Goal: Transaction & Acquisition: Obtain resource

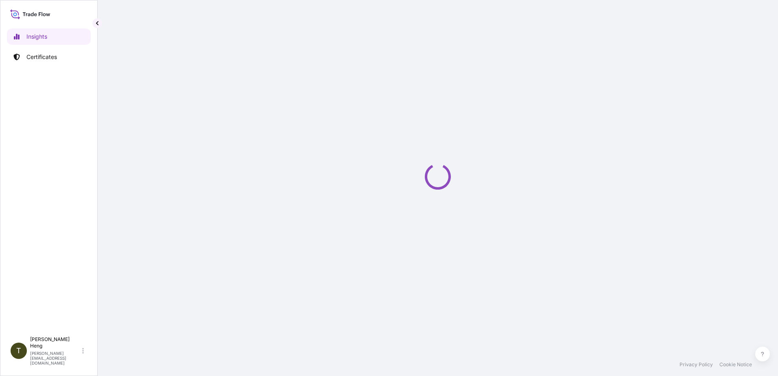
select select "2025"
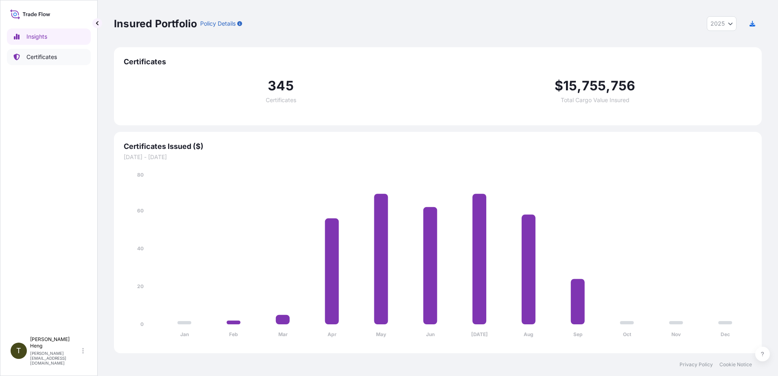
click at [43, 58] on p "Certificates" at bounding box center [41, 57] width 31 height 8
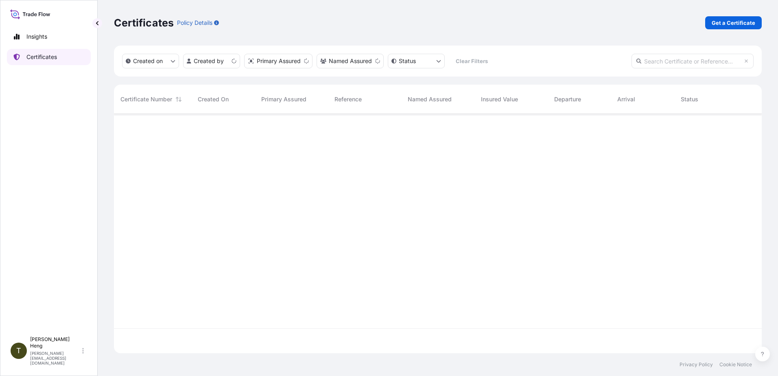
scroll to position [238, 642]
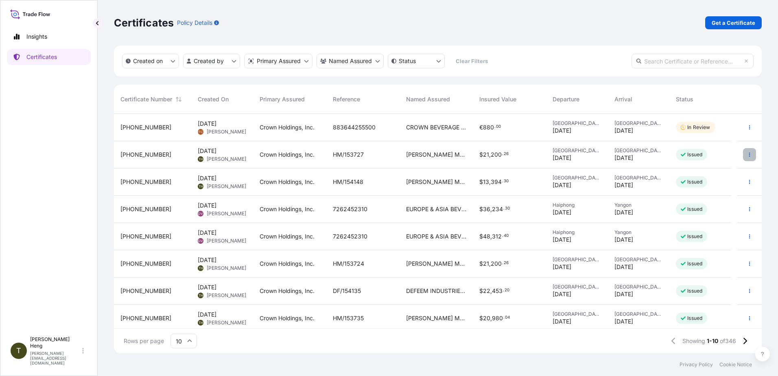
click at [749, 155] on icon "button" at bounding box center [749, 155] width 1 height 4
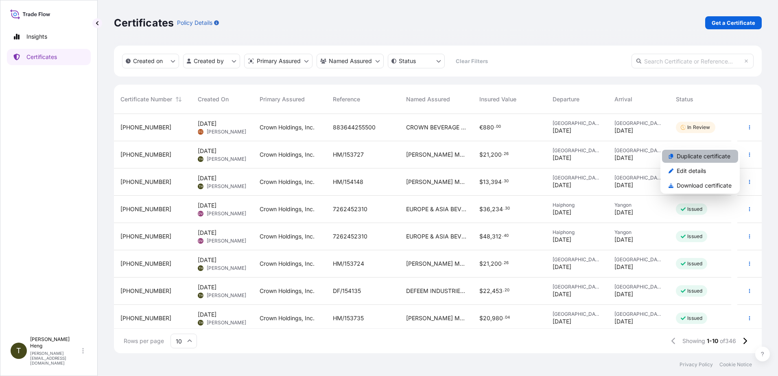
click at [710, 155] on p "Duplicate certificate" at bounding box center [704, 156] width 54 height 8
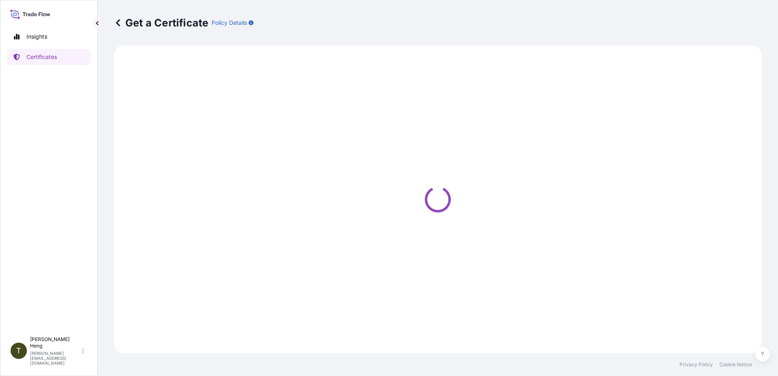
select select "Road"
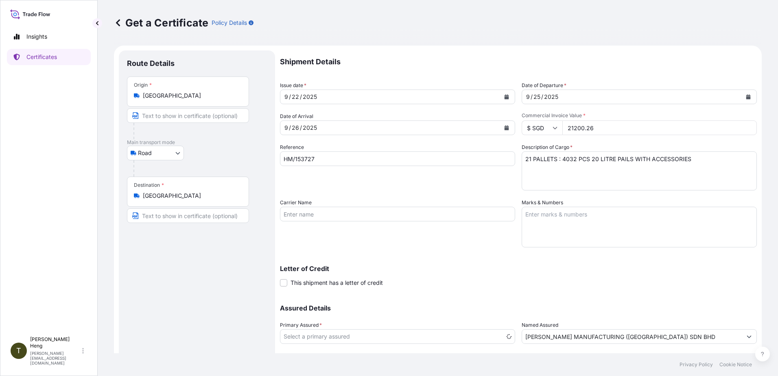
select select "31483"
click at [504, 95] on icon "Calendar" at bounding box center [506, 96] width 5 height 5
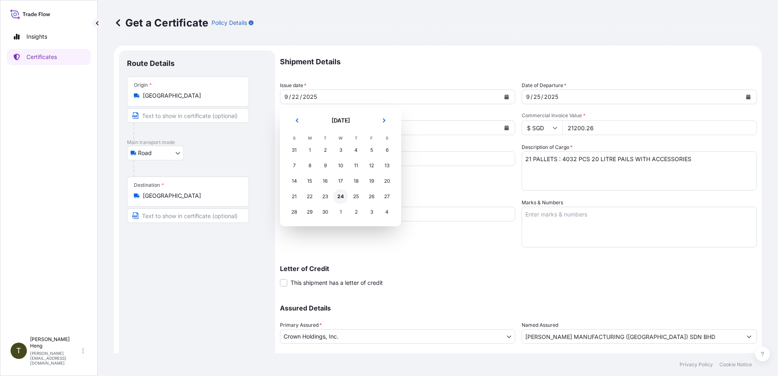
click at [338, 196] on div "24" at bounding box center [340, 196] width 15 height 15
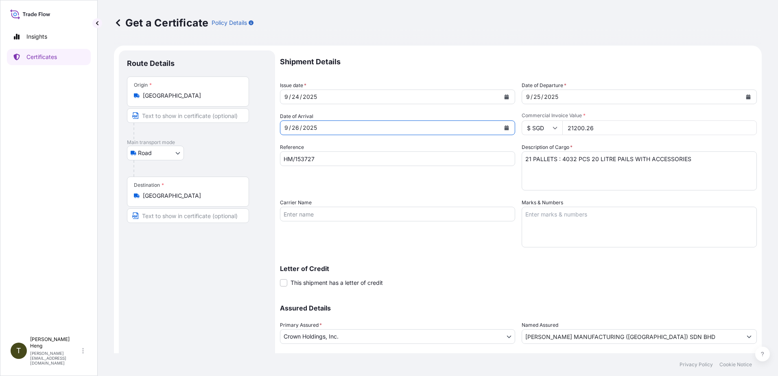
click at [503, 125] on button "Calendar" at bounding box center [506, 127] width 13 height 13
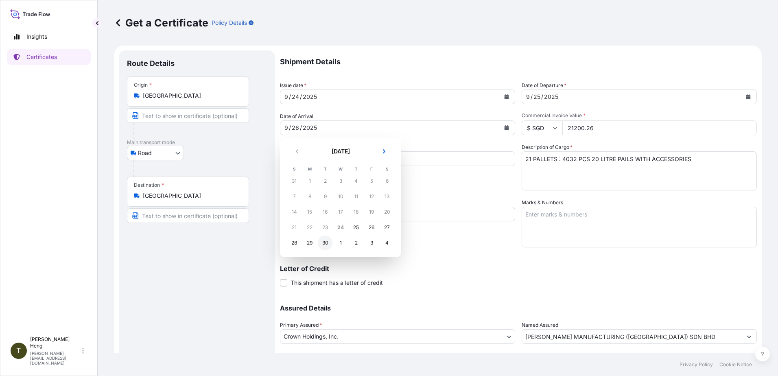
click at [326, 242] on div "30" at bounding box center [325, 243] width 15 height 15
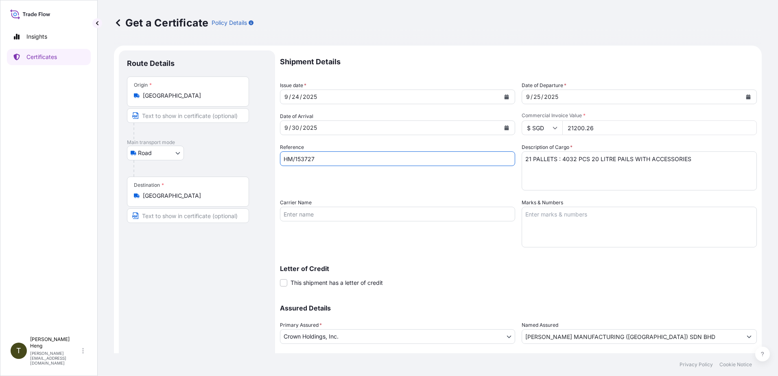
click at [330, 161] on input "HM/153727" at bounding box center [397, 158] width 235 height 15
type input "HM/153728"
click at [746, 96] on icon "Calendar" at bounding box center [748, 96] width 4 height 5
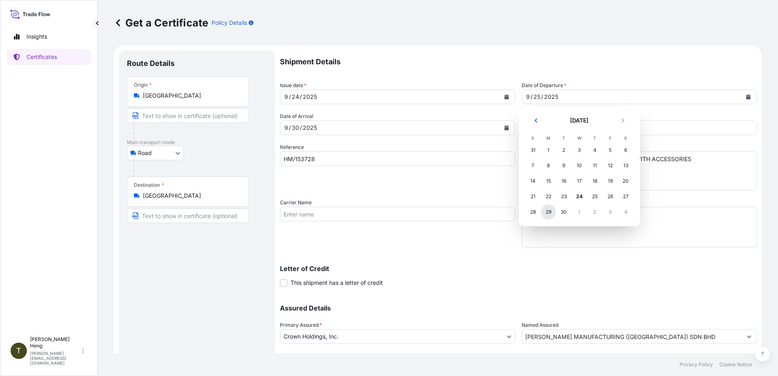
click at [546, 211] on div "29" at bounding box center [548, 212] width 15 height 15
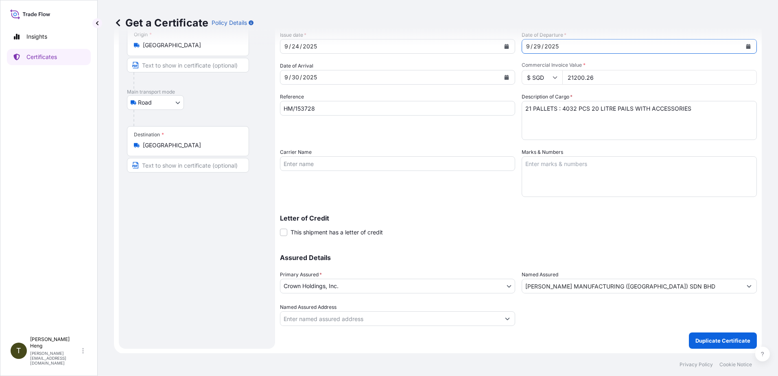
scroll to position [51, 0]
click at [699, 339] on p "Duplicate Certificate" at bounding box center [722, 340] width 55 height 8
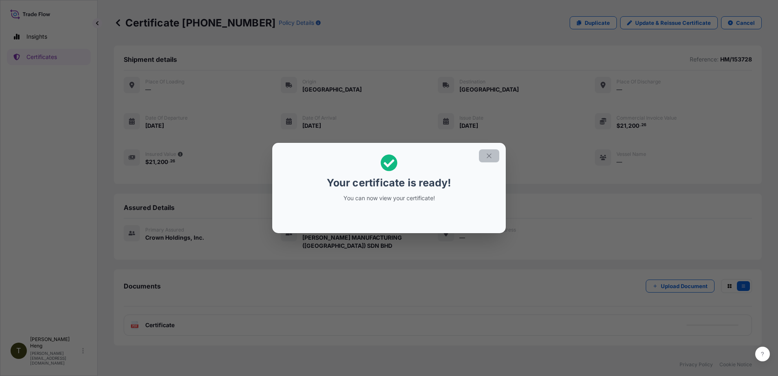
click at [491, 155] on icon "button" at bounding box center [488, 155] width 7 height 7
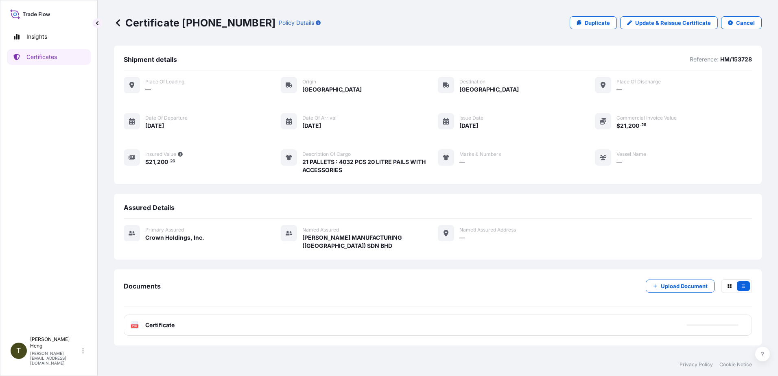
click at [134, 325] on text "PDF" at bounding box center [134, 326] width 5 height 3
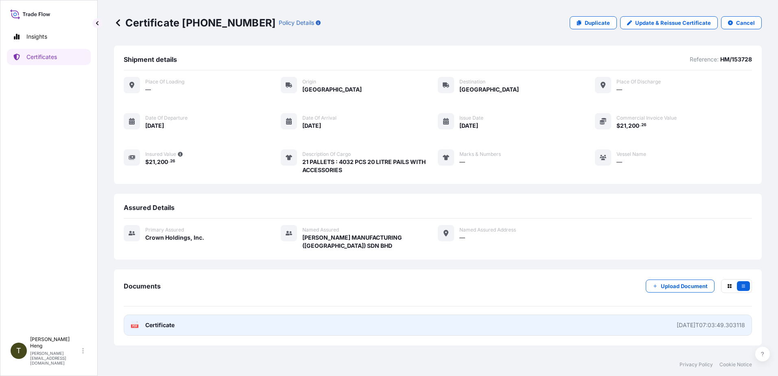
click at [134, 325] on text "PDF" at bounding box center [134, 326] width 5 height 3
